Goal: Information Seeking & Learning: Learn about a topic

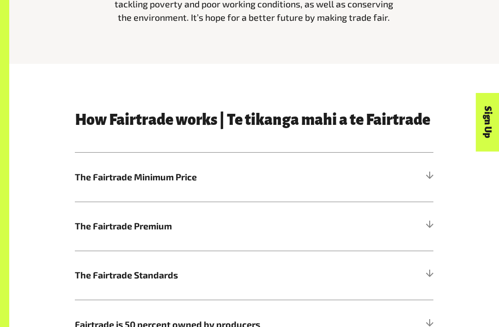
scroll to position [317, 0]
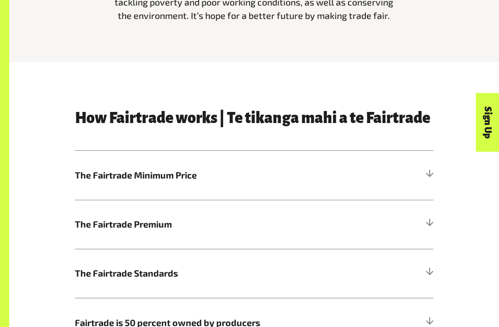
click at [344, 301] on h5 "Fairtrade is 50 percent owned by producers" at bounding box center [254, 322] width 359 height 49
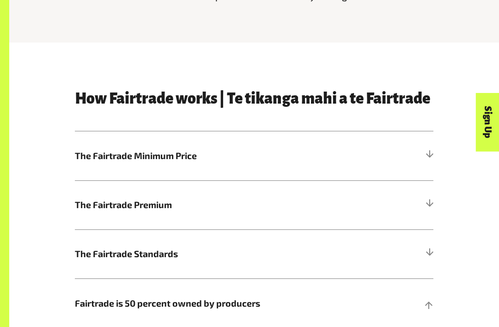
click at [368, 256] on h5 "The Fairtrade Standards" at bounding box center [254, 254] width 359 height 49
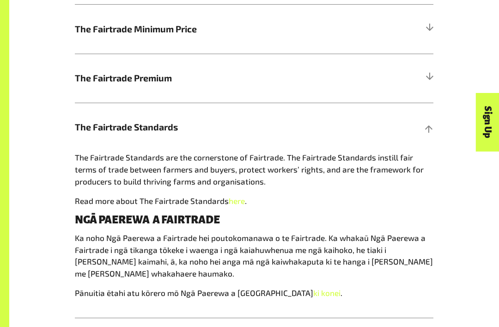
scroll to position [464, 0]
click at [71, 32] on header "Menu For business Media Centre Partners Log In What is Fairtrade How Fairtrade …" at bounding box center [249, 31] width 499 height 62
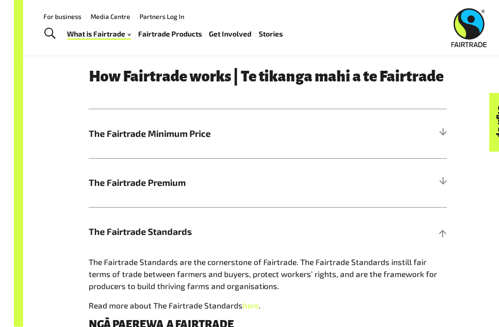
scroll to position [360, 0]
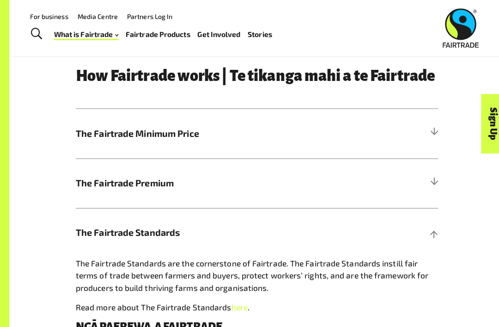
click at [260, 142] on h5 "The Fairtrade Minimum Price" at bounding box center [254, 132] width 359 height 49
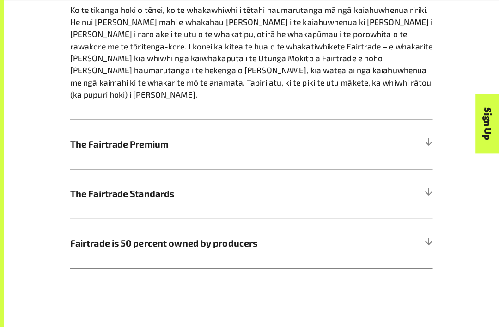
scroll to position [598, 0]
click at [417, 121] on h5 "The Fairtrade Premium" at bounding box center [254, 142] width 359 height 49
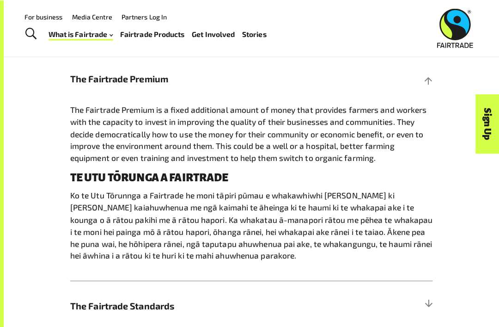
scroll to position [464, 0]
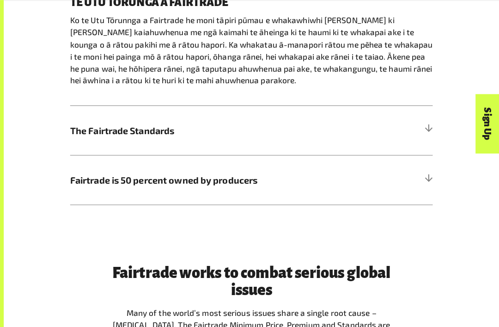
click at [311, 127] on span "The Fairtrade Standards" at bounding box center [209, 128] width 269 height 13
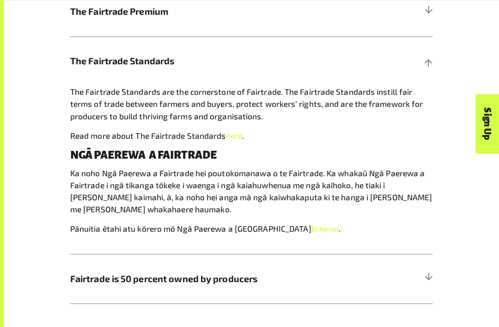
scroll to position [539, 0]
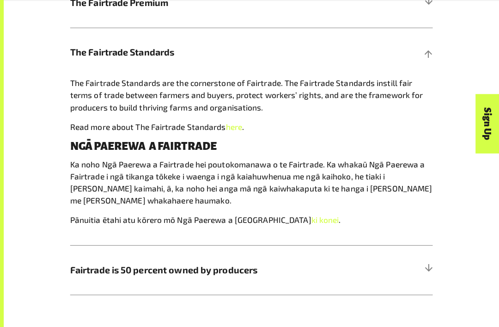
click at [354, 259] on h5 "Fairtrade is 50 percent owned by producers" at bounding box center [254, 266] width 359 height 49
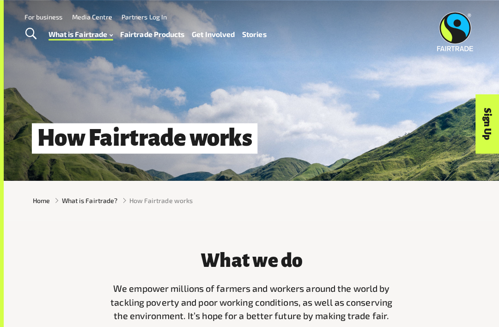
scroll to position [0, 0]
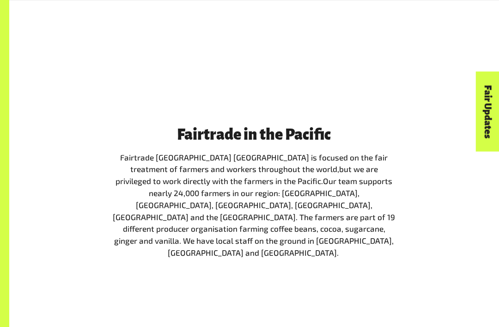
scroll to position [923, 0]
click at [481, 171] on div "Fairtrade in the Pacific Fairtrade Australia New Zealand is focused on the fair…" at bounding box center [254, 297] width 490 height 340
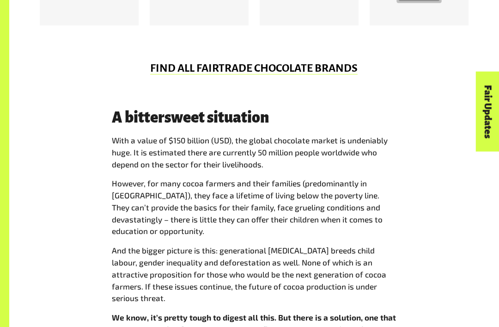
scroll to position [598, 0]
